Goal: Check status: Check status

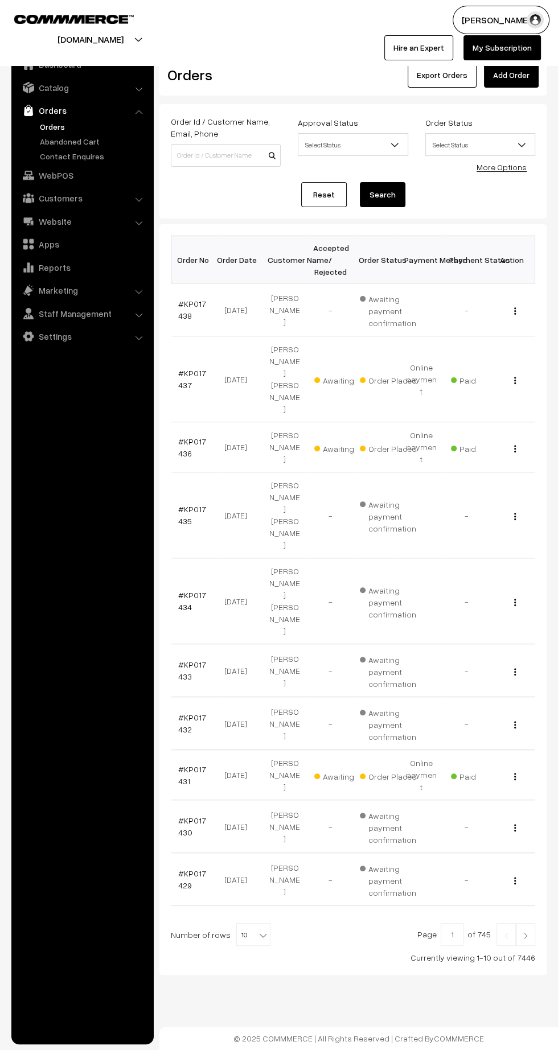
click at [186, 660] on link "#KP017433" at bounding box center [192, 671] width 28 height 22
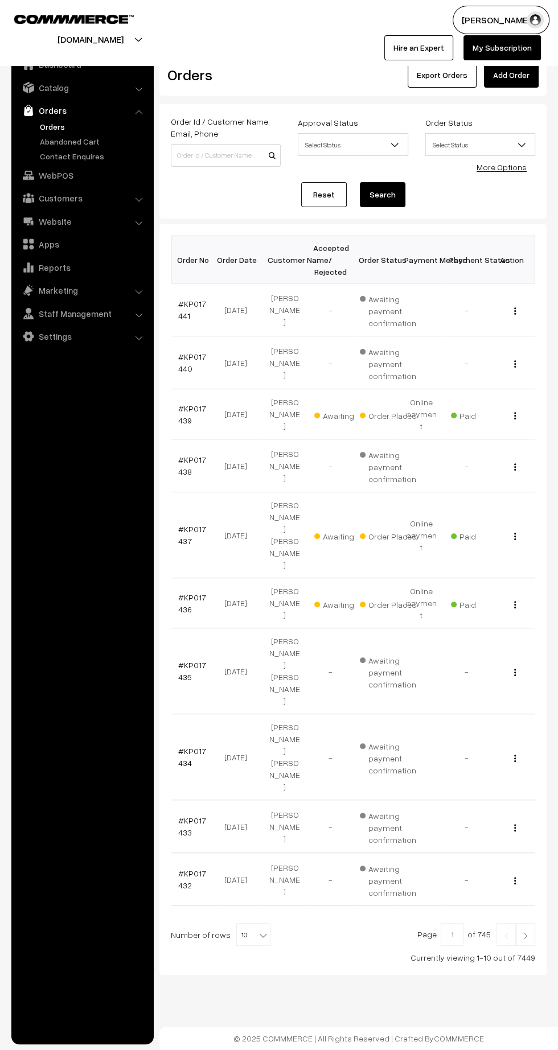
click at [191, 746] on link "#KP017434" at bounding box center [192, 757] width 28 height 22
click at [179, 593] on link "#KP017436" at bounding box center [192, 604] width 28 height 22
click at [194, 524] on link "#KP017437" at bounding box center [192, 535] width 28 height 22
